Goal: Answer question/provide support

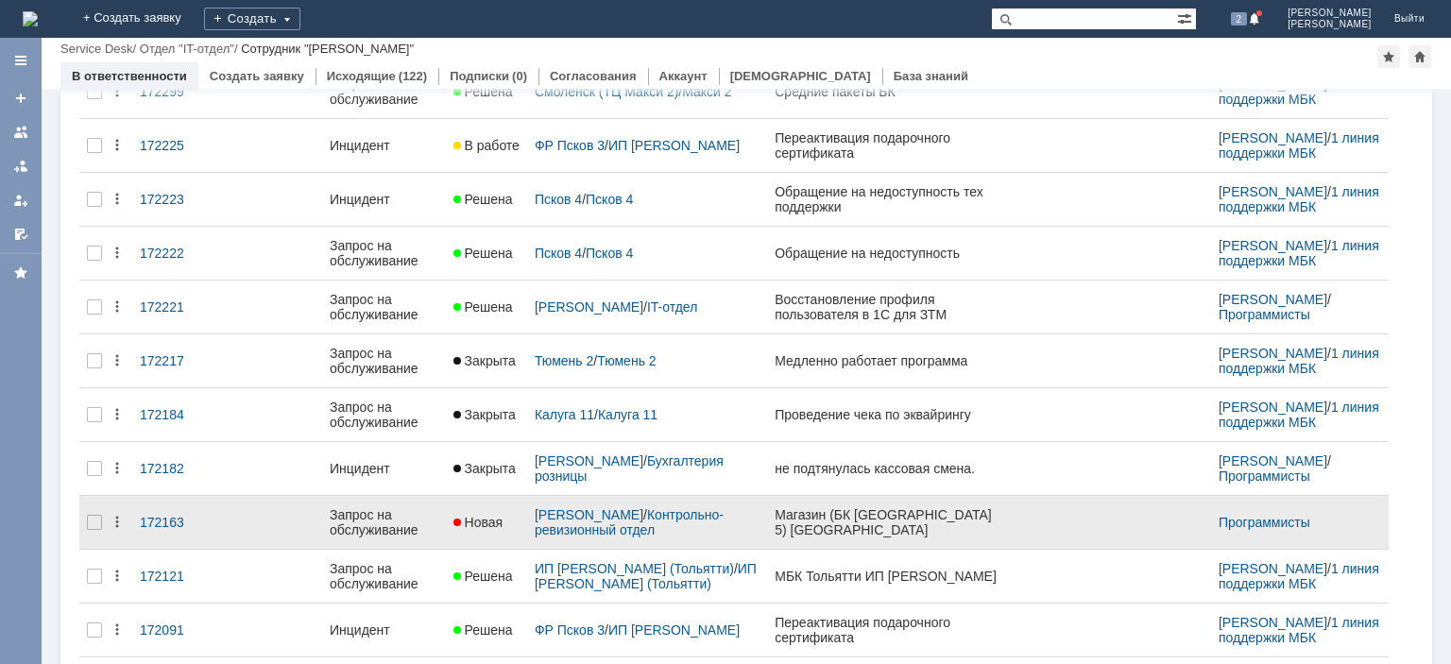
click at [360, 513] on div "Запрос на обслуживание" at bounding box center [384, 522] width 109 height 30
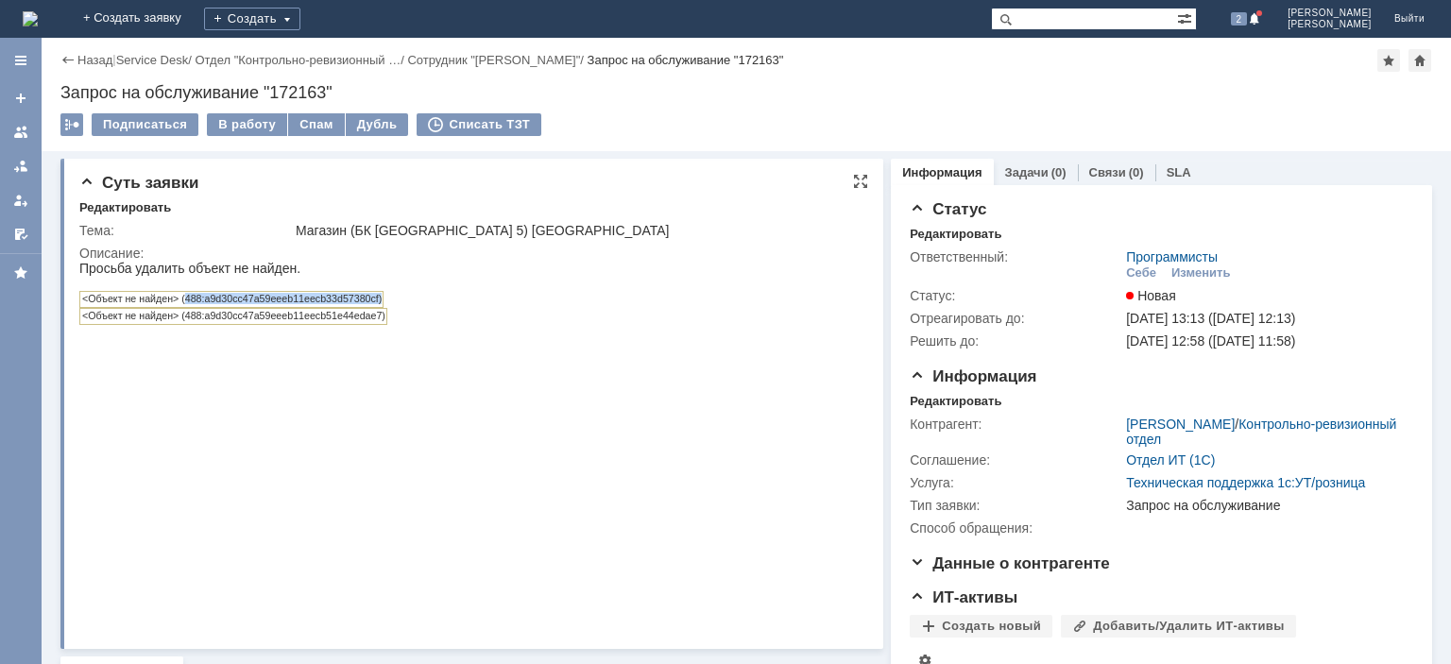
drag, startPoint x: 201, startPoint y: 300, endPoint x: 384, endPoint y: 300, distance: 183.2
click at [384, 300] on div "<Объект не найден> (488:a9d30cc47a59eeeb11eecb33d57380cf)" at bounding box center [410, 299] width 663 height 17
copy td "488:a9d30cc47a59eeeb11eecb33d57380cf)"
click at [383, 304] on td "<Объект не найден> (488:a9d30cc47a59eeeb11eecb33d57380cf)" at bounding box center [231, 300] width 303 height 16
drag, startPoint x: 378, startPoint y: 302, endPoint x: 183, endPoint y: 297, distance: 194.6
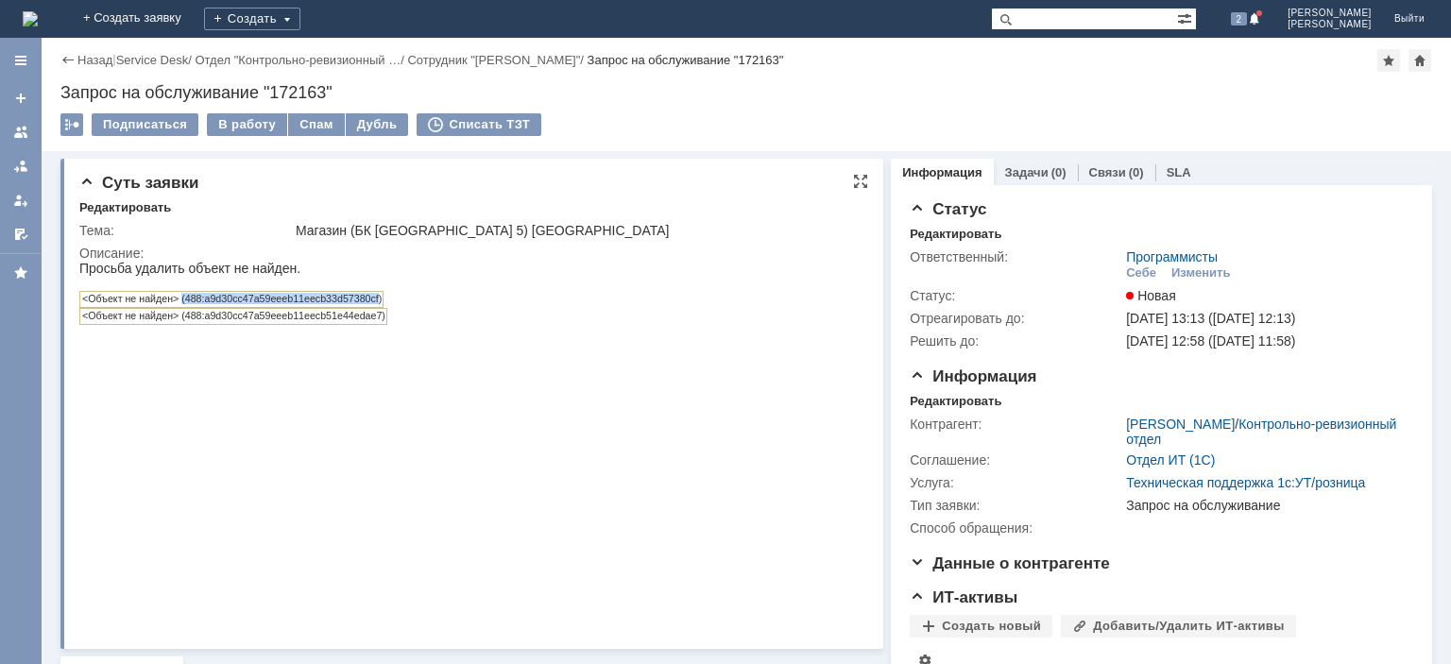
click at [183, 297] on td "<Объект не найден> (488:a9d30cc47a59eeeb11eecb33d57380cf)" at bounding box center [231, 300] width 303 height 16
click at [191, 298] on td "<Объект не найден> (488:a9d30cc47a59eeeb11eecb33d57380cf)" at bounding box center [231, 300] width 303 height 16
drag, startPoint x: 187, startPoint y: 298, endPoint x: 379, endPoint y: 298, distance: 191.7
click at [379, 298] on td "<Объект не найден> (488:a9d30cc47a59eeeb11eecb33d57380cf)" at bounding box center [231, 300] width 303 height 16
copy td "488:a9d30cc47a59eeeb11eecb33d57380cf"
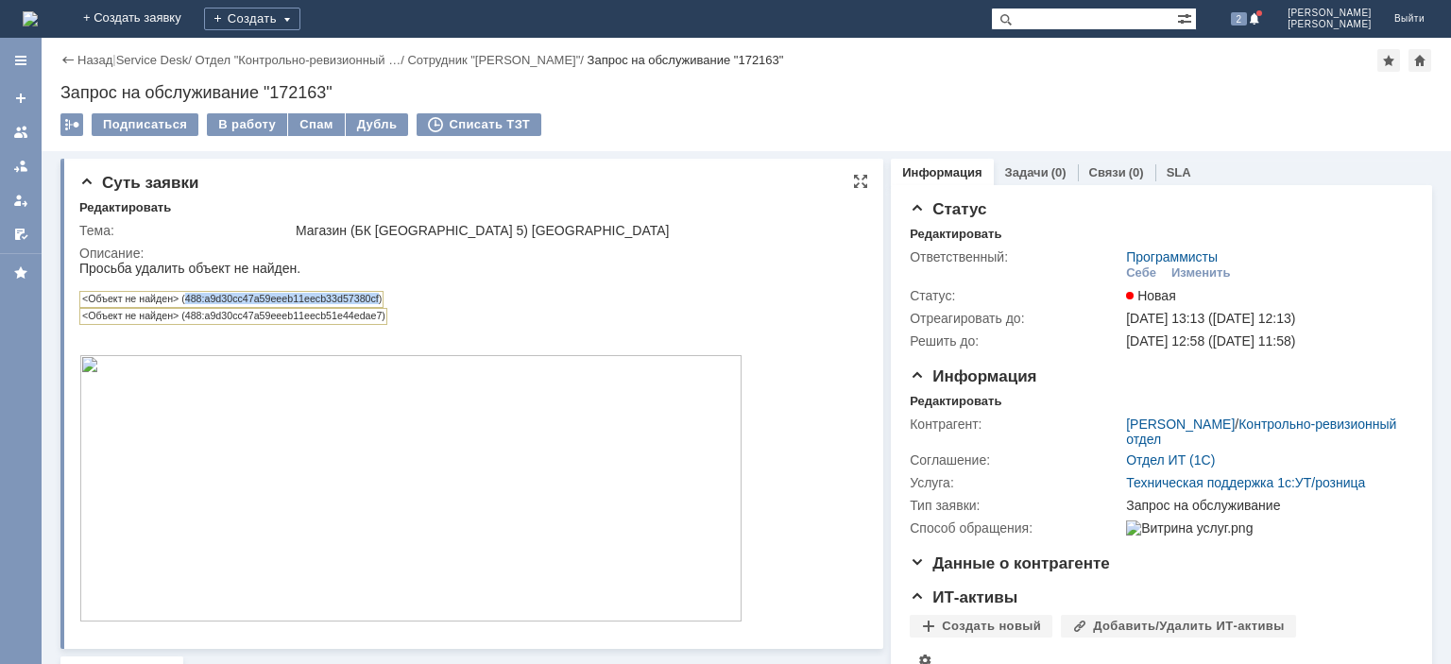
copy td "488:a9d30cc47a59eeeb11eecb33d57380cf"
click at [229, 295] on td "<Объект не найден> (488:a9d30cc47a59eeeb11eecb33d57380cf)" at bounding box center [231, 300] width 303 height 16
click at [224, 303] on td "<Объект не найден> (488:a9d30cc47a59eeeb11eecb33d57380cf)" at bounding box center [231, 300] width 303 height 16
copy td "a9d30cc47a59eeeb11eecb33d57380cf"
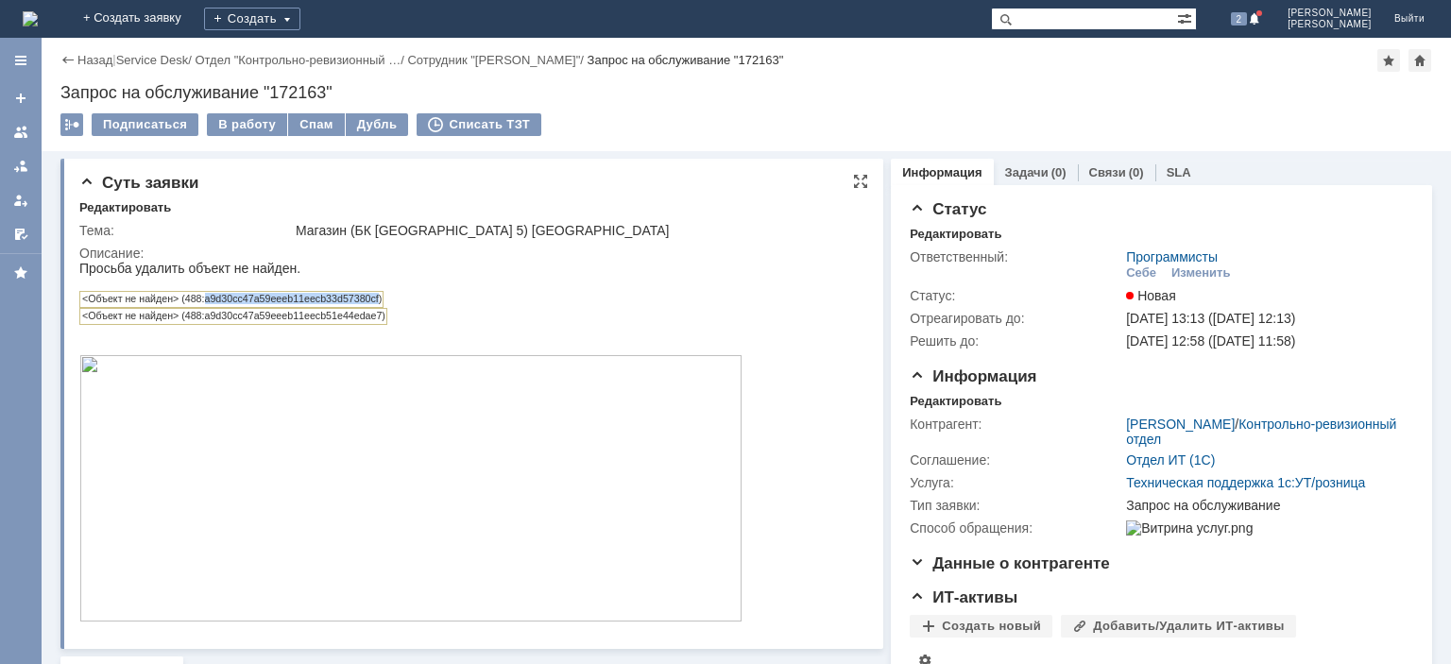
copy td "a9d30cc47a59eeeb11eecb33d57380cf"
click at [237, 305] on td "<Объект не найден> (488:a9d30cc47a59eeeb11eecb33d57380cf)" at bounding box center [231, 300] width 303 height 16
drag, startPoint x: 184, startPoint y: 300, endPoint x: 378, endPoint y: 305, distance: 193.7
click at [378, 305] on td "<Объект не найден> (488:a9d30cc47a59eeeb11eecb33d57380cf)" at bounding box center [231, 300] width 303 height 16
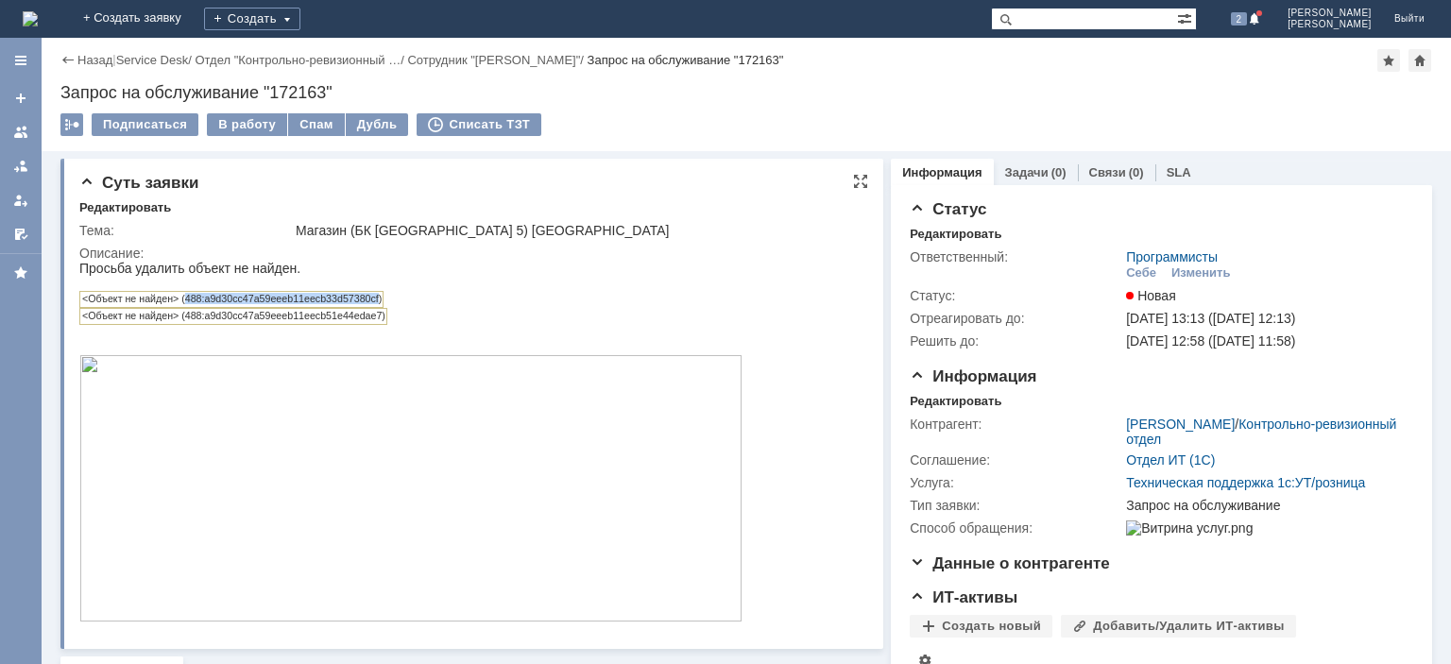
copy td "488:a9d30cc47a59eeeb11eecb33d57380cf"
click at [324, 298] on td "<Объект не найден> (488:a9d30cc47a59eeeb11eecb33d57380cf)" at bounding box center [231, 300] width 303 height 16
click at [316, 303] on td "<Объект не найден> (488:a9d30cc47a59eeeb11eecb33d57380cf)" at bounding box center [231, 300] width 303 height 16
copy td "a9d30cc47a59eeeb11eecb33d57380cf"
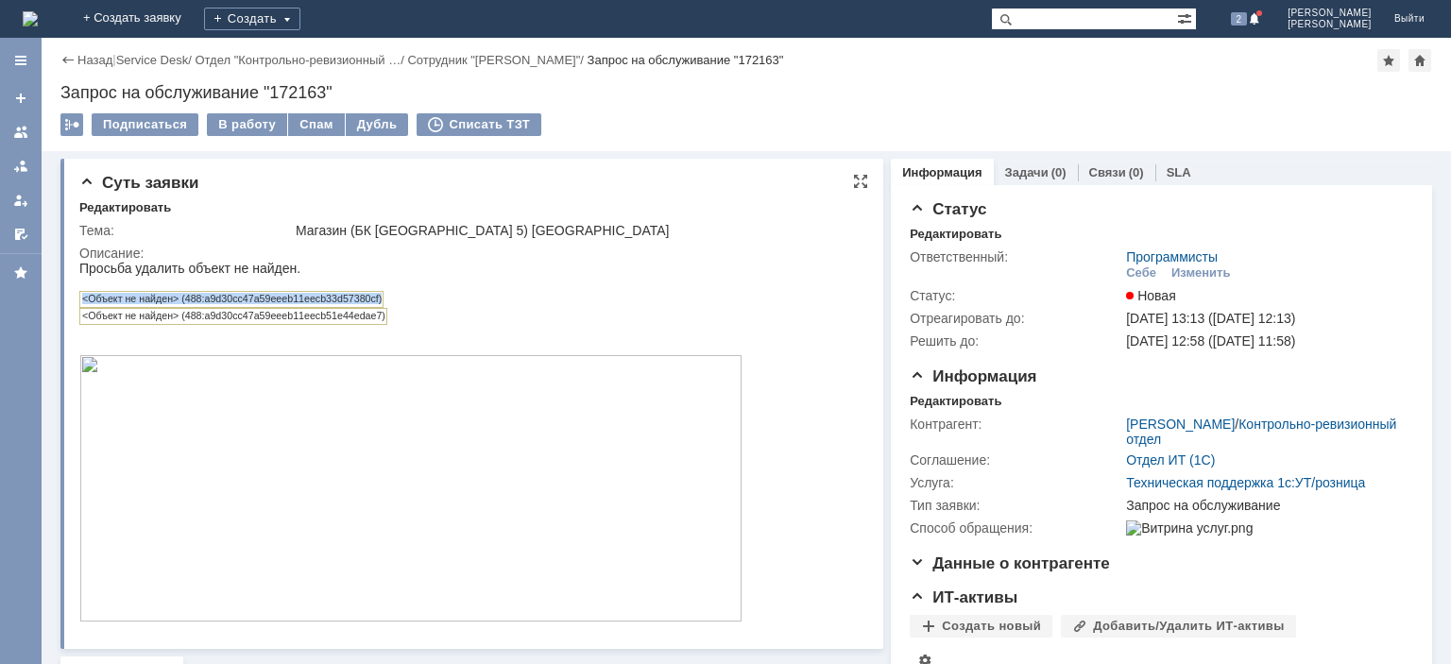
drag, startPoint x: 82, startPoint y: 300, endPoint x: 382, endPoint y: 300, distance: 299.4
click at [382, 300] on td "<Объект не найден> (488:a9d30cc47a59eeeb11eecb33d57380cf)" at bounding box center [231, 300] width 303 height 16
copy td "<Объект не найден> (488:a9d30cc47a59eeeb11eecb33d57380cf)"
click at [23, 130] on div at bounding box center [20, 132] width 15 height 15
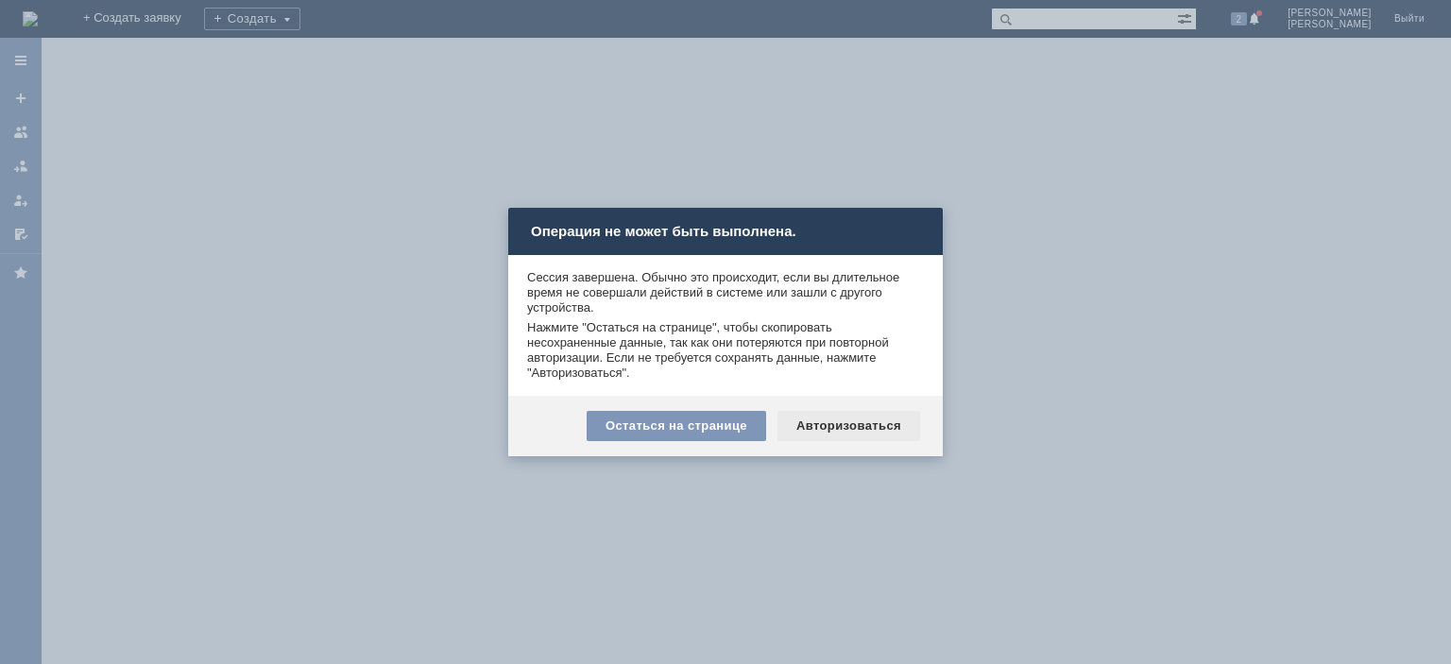
click at [825, 413] on div "Авторизоваться" at bounding box center [848, 426] width 143 height 30
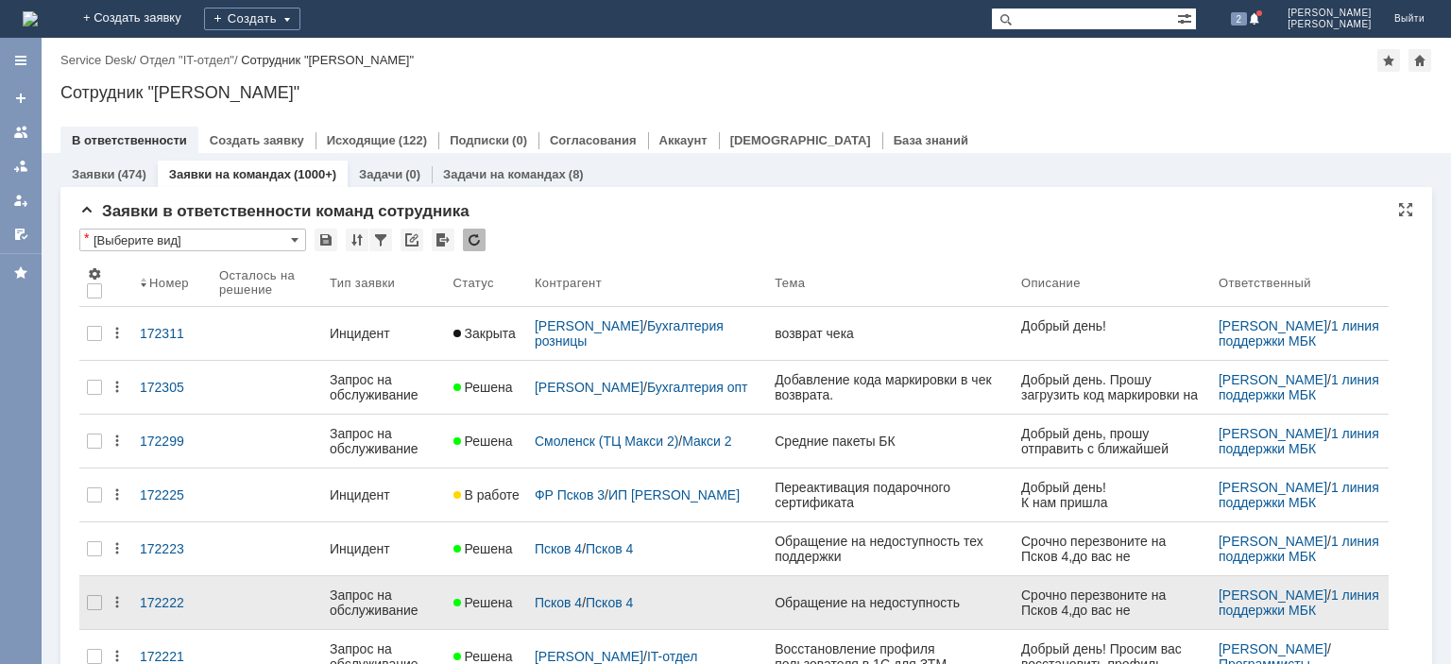
drag, startPoint x: 415, startPoint y: 620, endPoint x: 407, endPoint y: 626, distance: 10.0
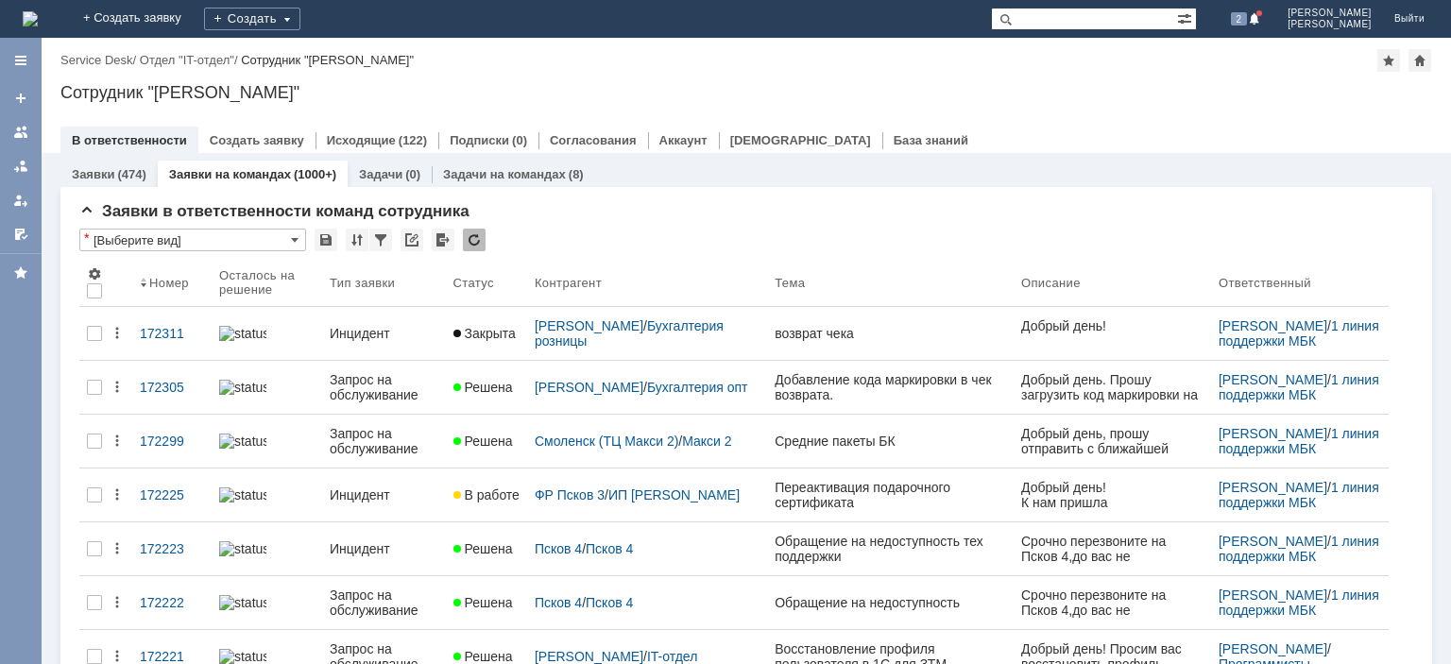
click link "Решена" at bounding box center [486, 603] width 81 height 38
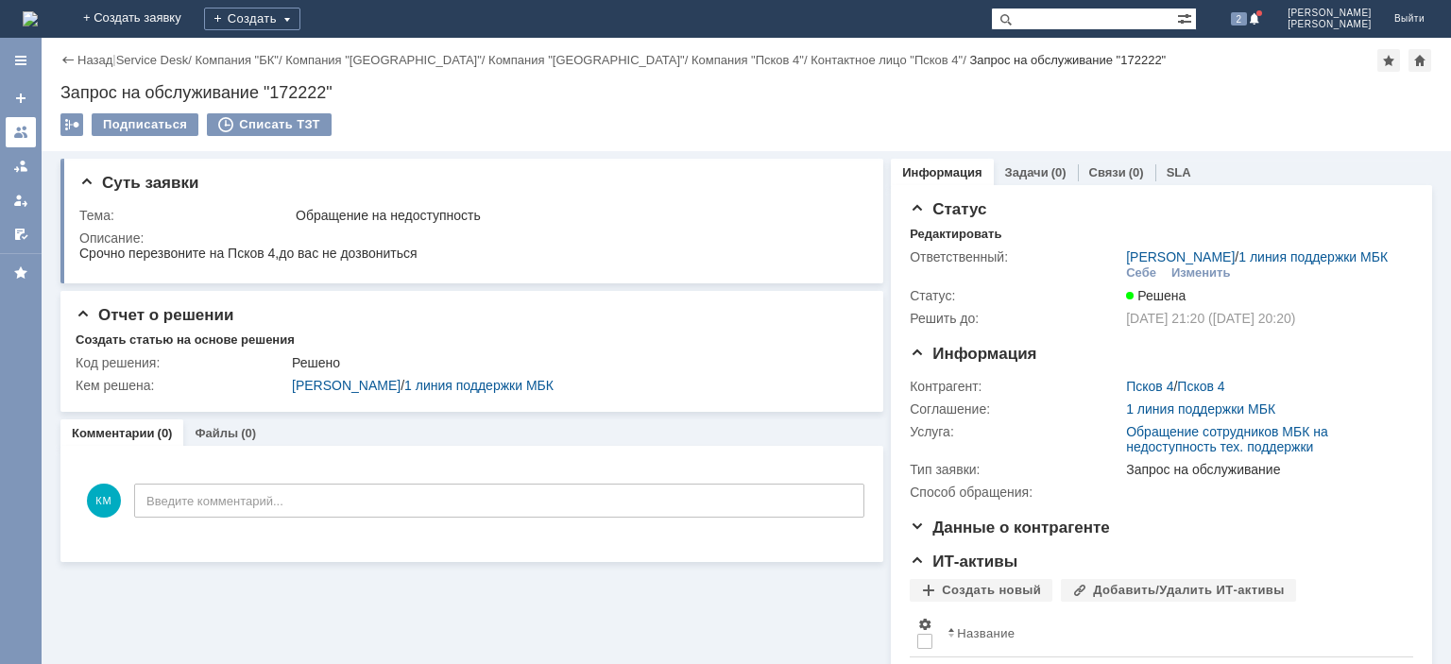
click at [31, 129] on link at bounding box center [21, 132] width 30 height 30
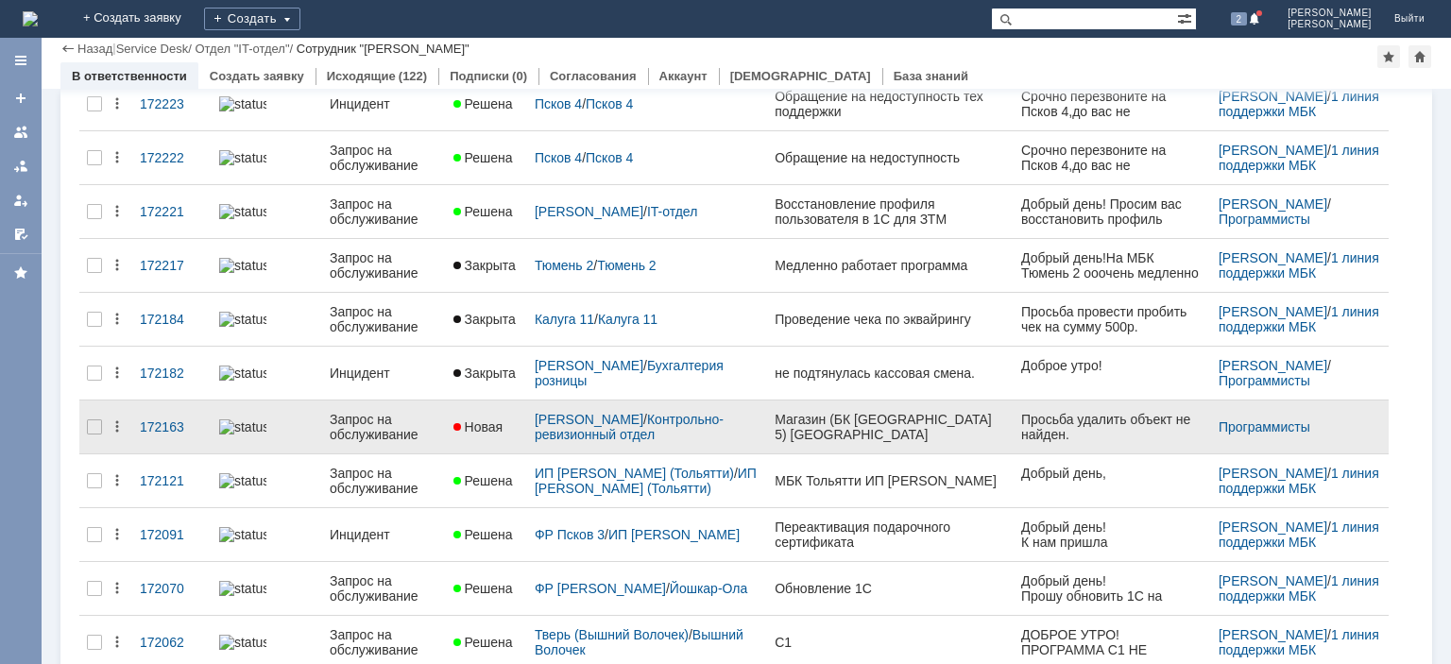
click at [370, 421] on div "Запрос на обслуживание" at bounding box center [384, 427] width 109 height 30
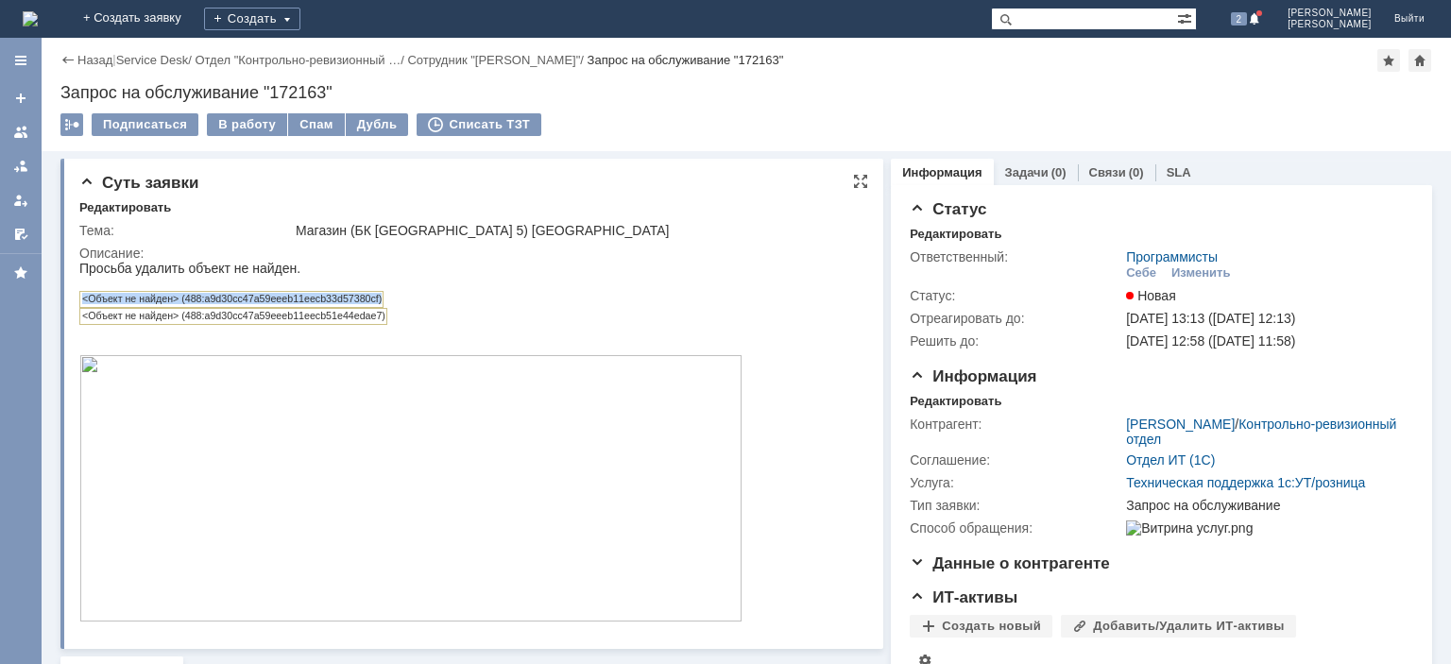
drag, startPoint x: 82, startPoint y: 300, endPoint x: 383, endPoint y: 298, distance: 300.4
click at [383, 298] on td "<Объект не найден> (488:a9d30cc47a59eeeb11eecb33d57380cf)" at bounding box center [231, 300] width 303 height 16
copy td "<Объект не найден> (488:a9d30cc47a59eeeb11eecb33d57380cf)"
click at [310, 297] on td "<Объект не найден> (488:a9d30cc47a59eeeb11eecb33d57380cf)" at bounding box center [231, 300] width 303 height 16
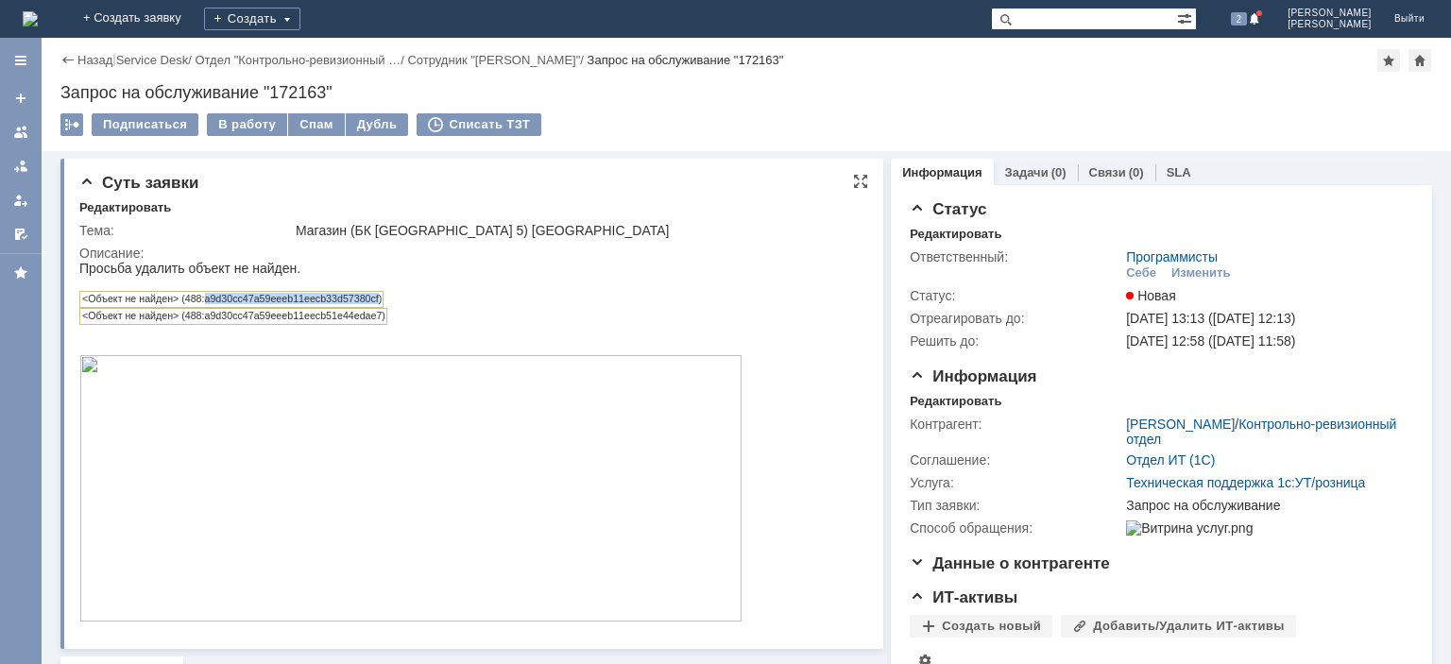
copy td "a9d30cc47a59eeeb11eecb33d57380cf"
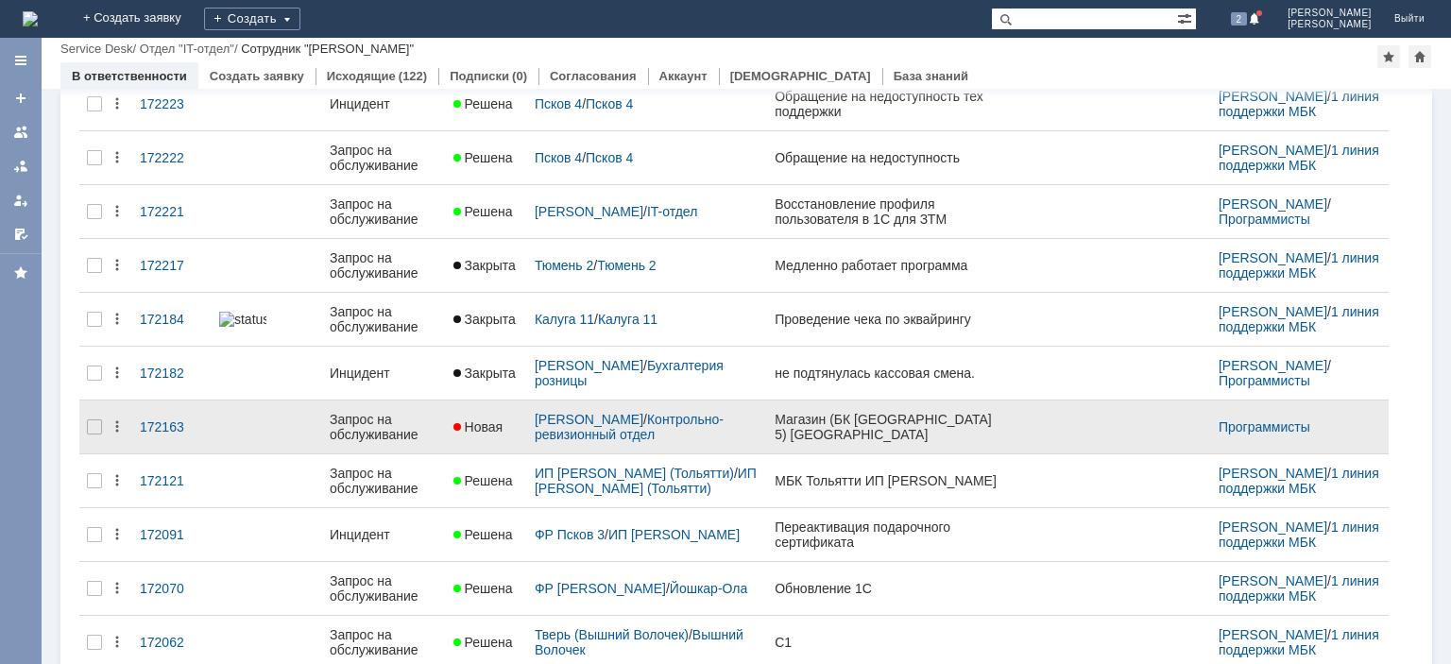
click at [392, 417] on div "Запрос на обслуживание" at bounding box center [384, 427] width 109 height 30
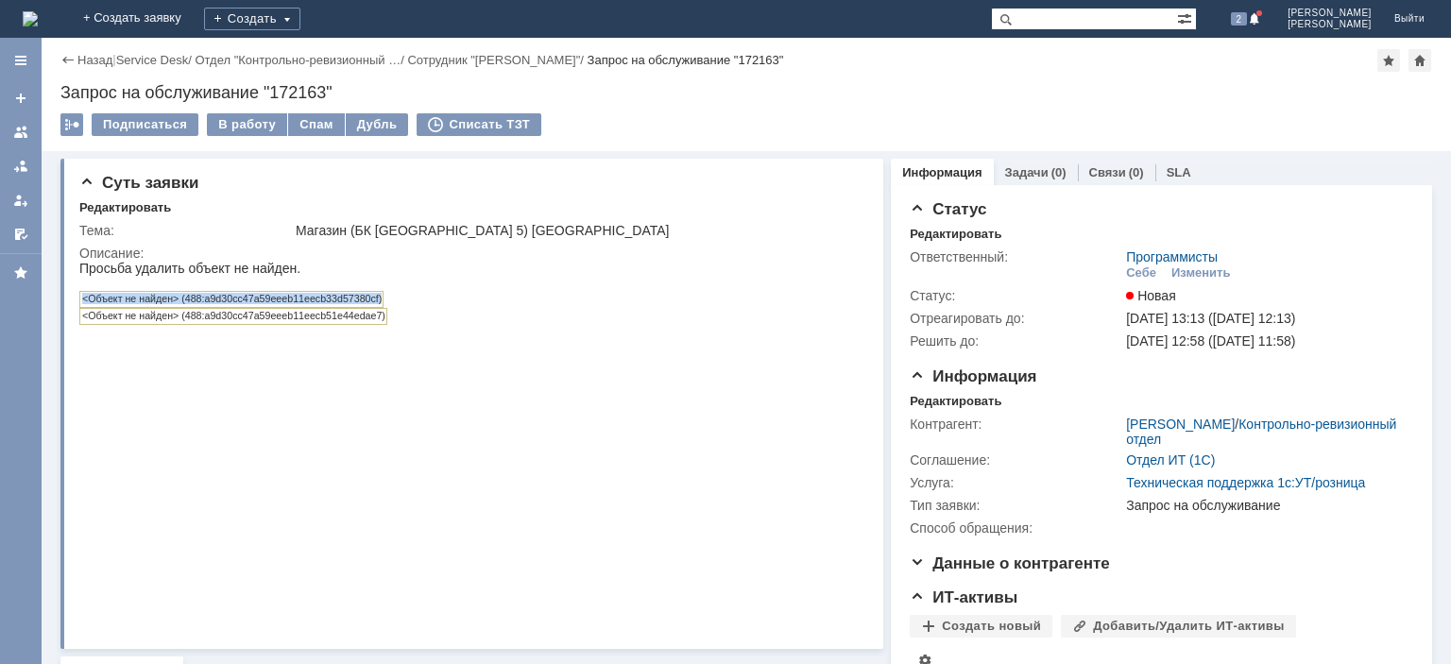
drag, startPoint x: 82, startPoint y: 300, endPoint x: 383, endPoint y: 301, distance: 301.3
click at [383, 301] on div "<Объект не найден> (488:a9d30cc47a59eeeb11eecb33d57380cf)" at bounding box center [410, 299] width 663 height 17
copy td "<Объект не найден> (488:a9d30cc47a59eeeb11eecb33d57380cf)"
